Goal: Navigation & Orientation: Find specific page/section

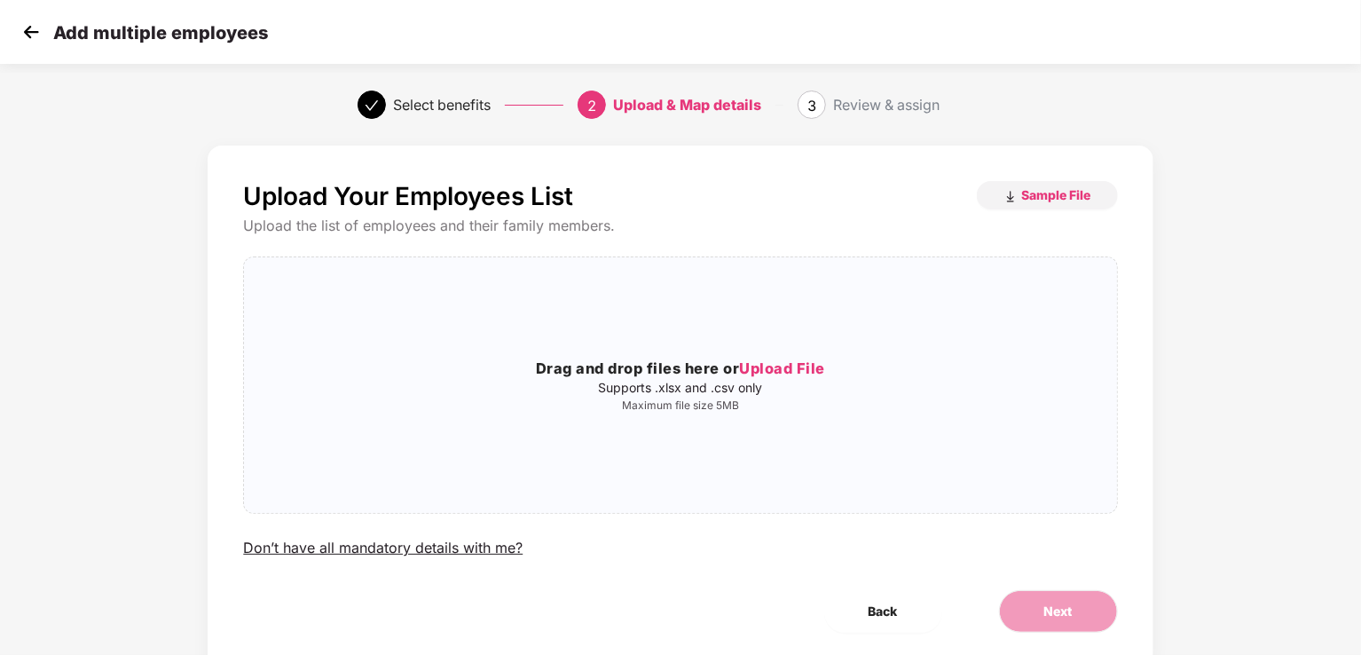
click at [25, 33] on img at bounding box center [31, 32] width 27 height 27
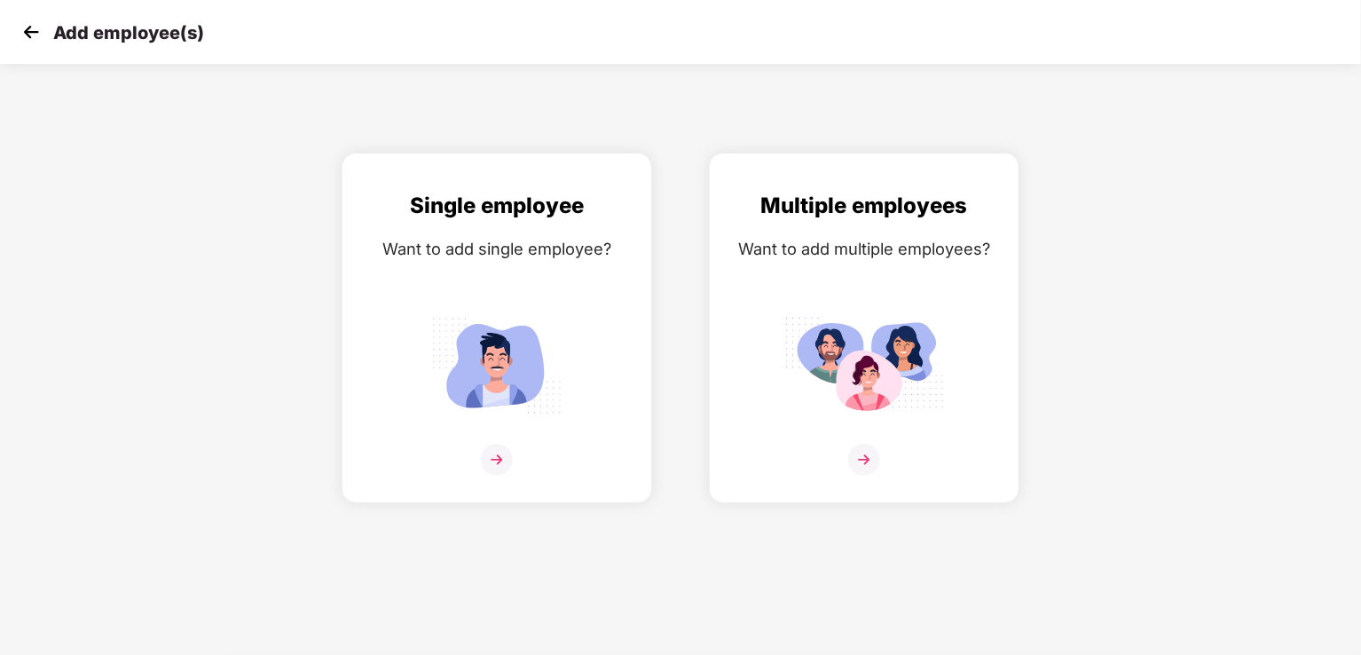
click at [25, 33] on img at bounding box center [31, 32] width 27 height 27
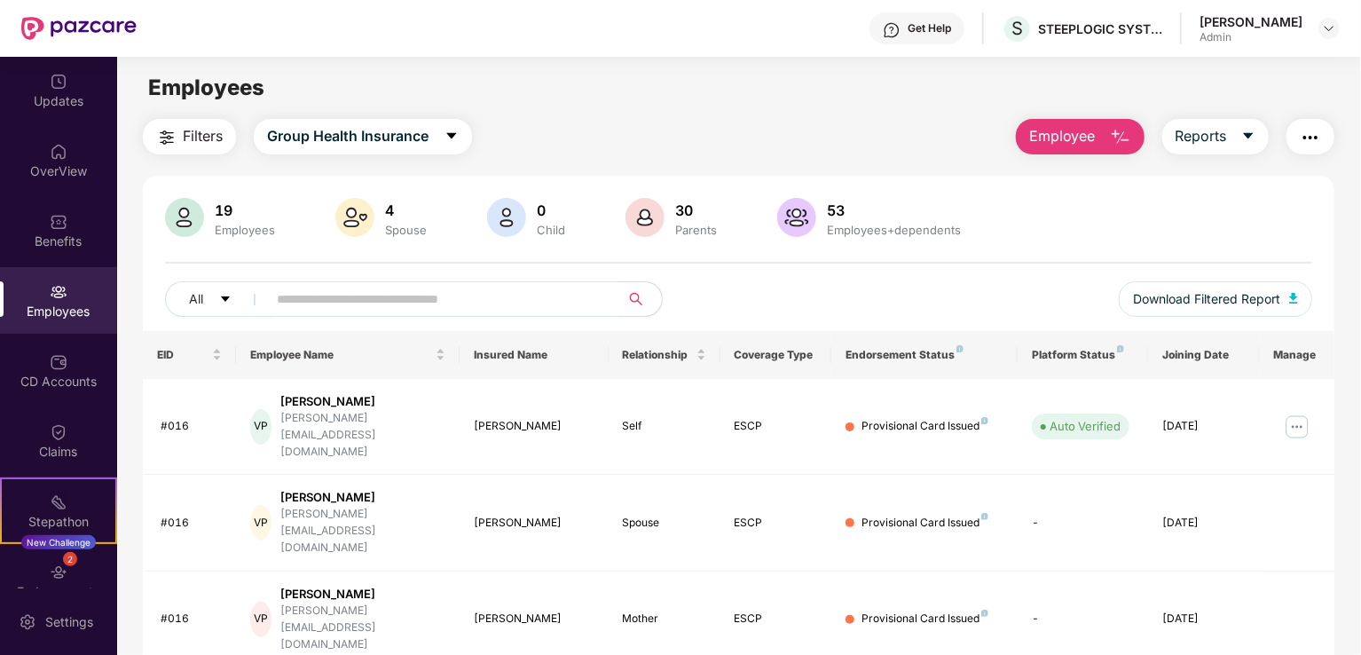
click at [56, 297] on img at bounding box center [59, 292] width 18 height 18
click at [47, 162] on div "OverView" at bounding box center [58, 171] width 117 height 18
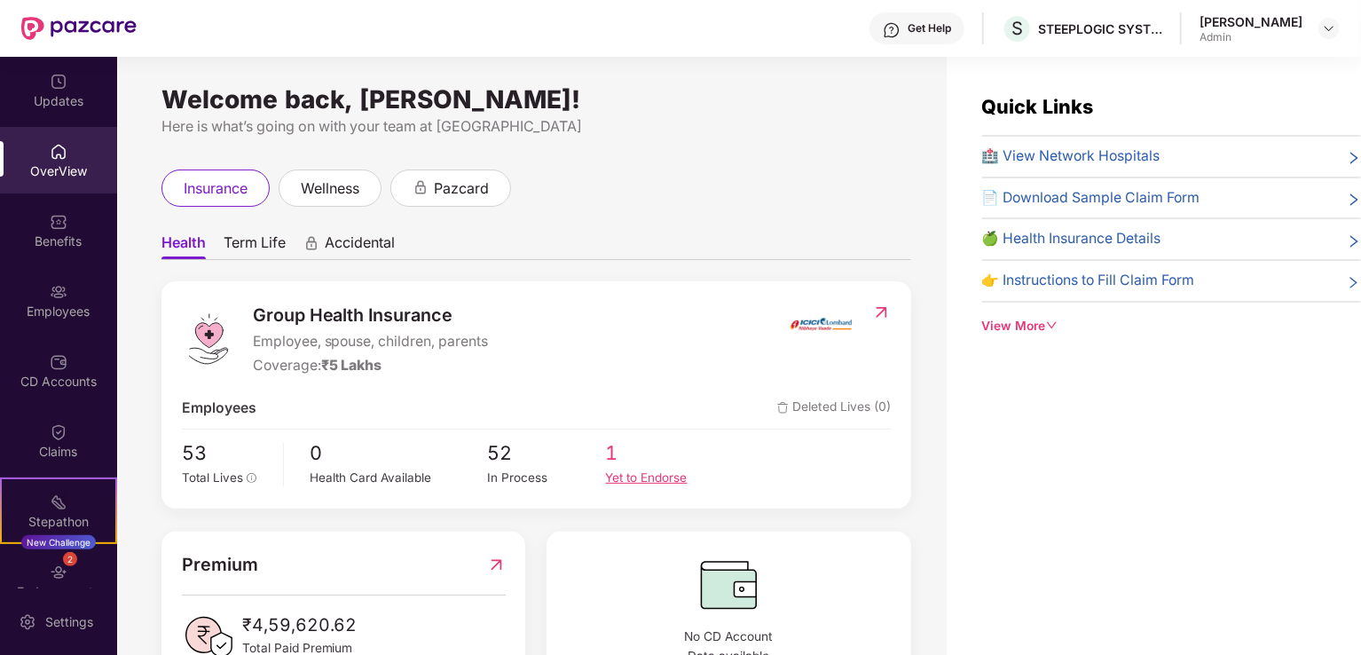
click at [619, 462] on span "1" at bounding box center [665, 453] width 118 height 30
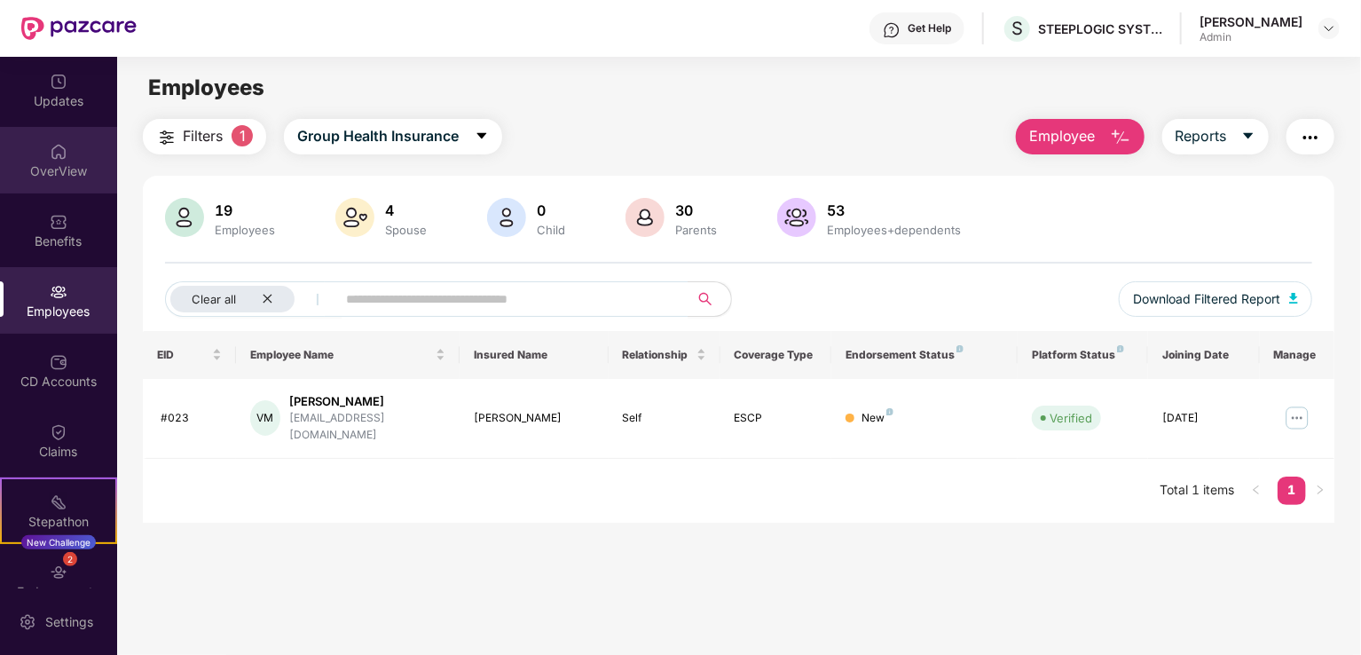
click at [59, 177] on div "OverView" at bounding box center [58, 171] width 117 height 18
